Goal: Find specific page/section: Find specific page/section

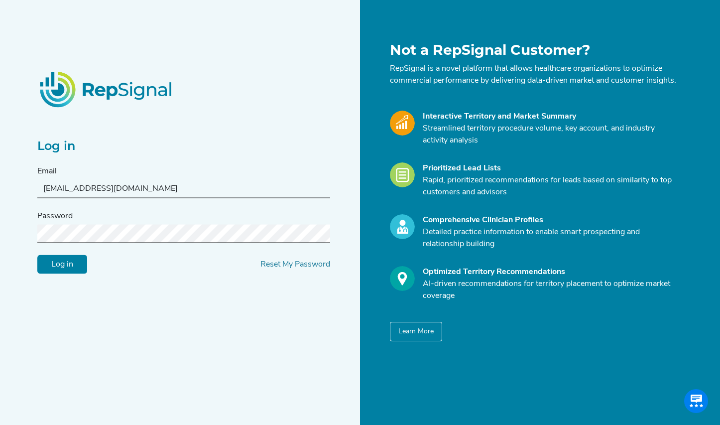
type input "[EMAIL_ADDRESS][DOMAIN_NAME]"
click at [62, 270] on input "Log in" at bounding box center [62, 264] width 50 height 19
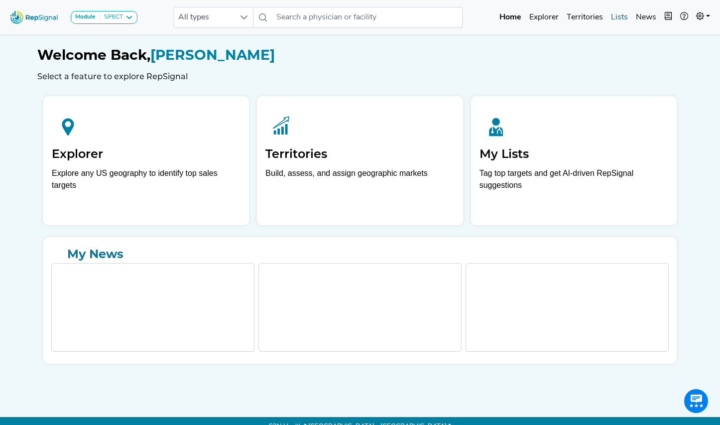
click at [620, 19] on link "Lists" at bounding box center [619, 17] width 25 height 20
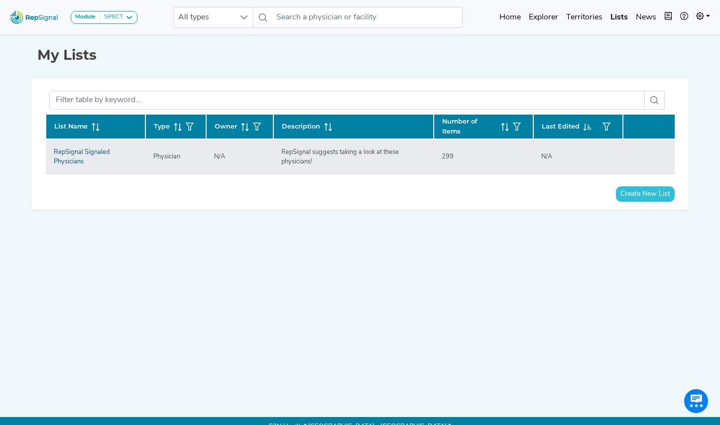
click at [75, 154] on link "RepSignal Signaled Physicians" at bounding box center [82, 157] width 56 height 16
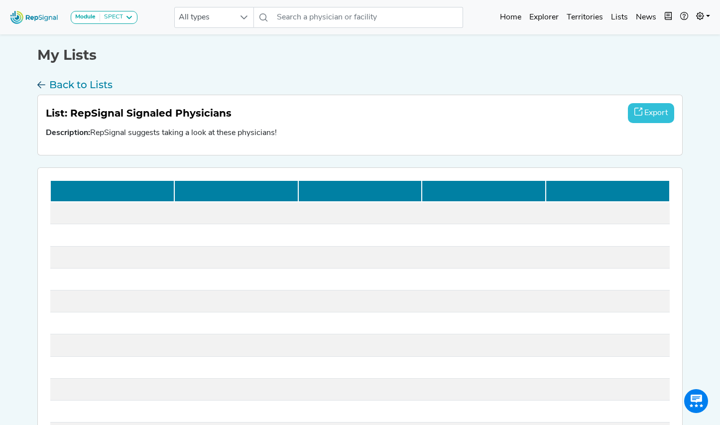
click at [71, 87] on h3 "Back to Lists" at bounding box center [80, 85] width 63 height 12
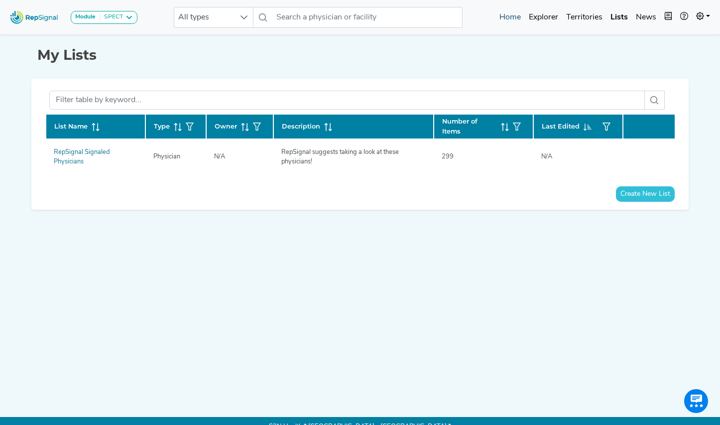
click at [517, 15] on link "Home" at bounding box center [509, 17] width 29 height 20
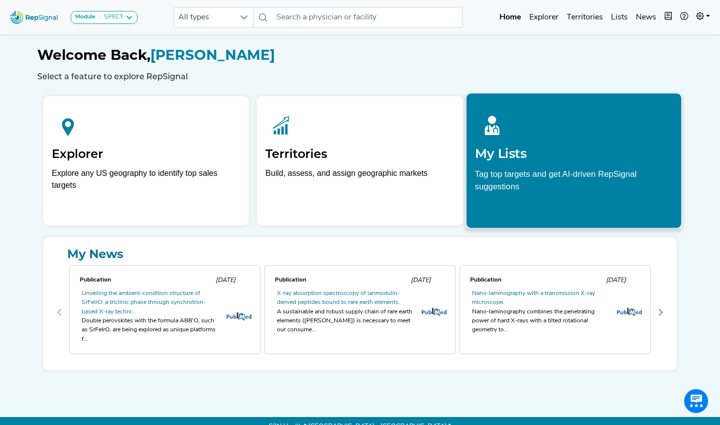
click at [552, 190] on p "Tag top targets and get AI-driven RepSignal suggestions" at bounding box center [573, 182] width 198 height 31
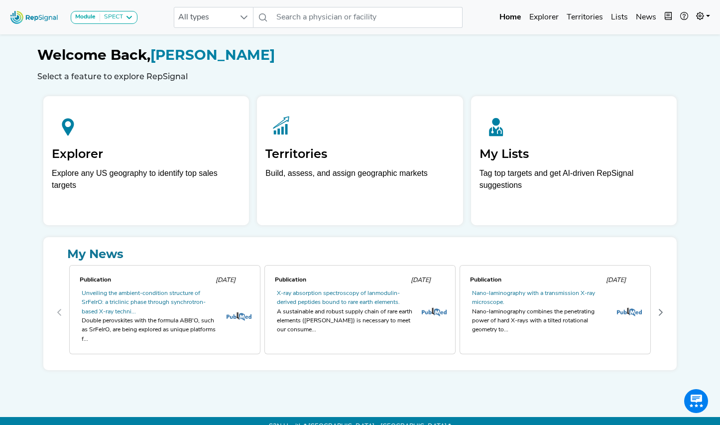
click at [125, 17] on icon at bounding box center [129, 17] width 8 height 8
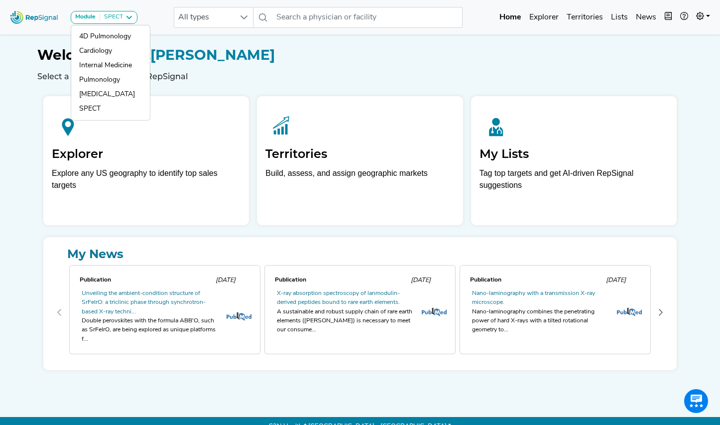
drag, startPoint x: 45, startPoint y: 13, endPoint x: 105, endPoint y: 36, distance: 64.4
click at [45, 13] on img at bounding box center [34, 16] width 57 height 21
